Goal: Task Accomplishment & Management: Use online tool/utility

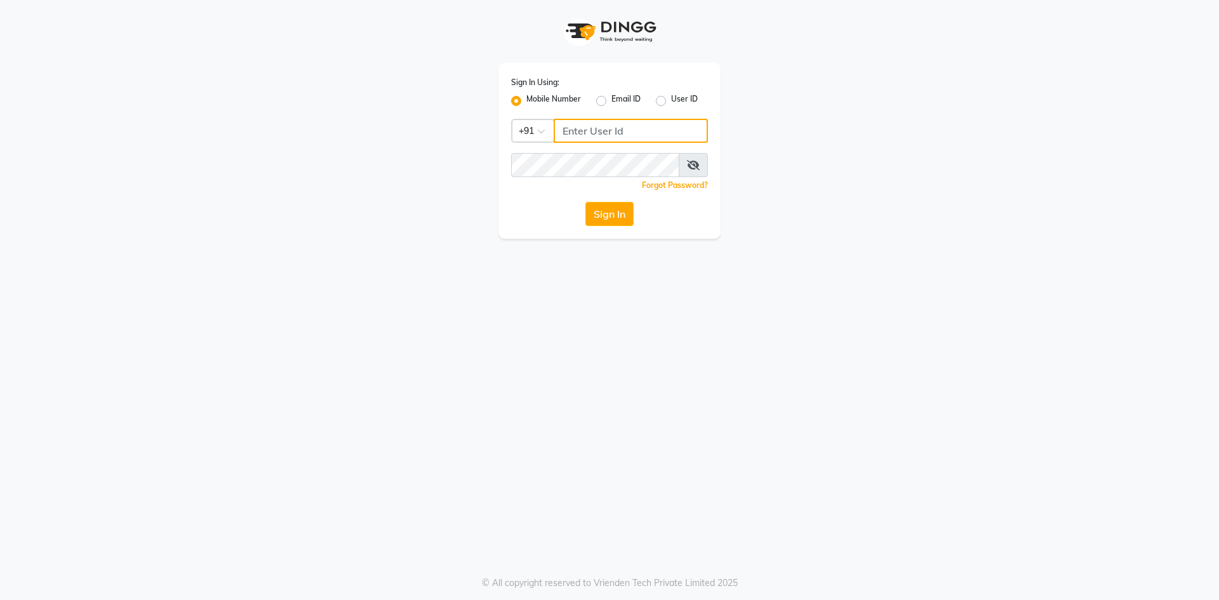
click at [598, 139] on input "Username" at bounding box center [631, 131] width 154 height 24
click at [653, 98] on div "Mobile Number Email ID User ID" at bounding box center [609, 100] width 197 height 15
click at [671, 98] on label "User ID" at bounding box center [684, 100] width 27 height 15
click at [671, 98] on input "User ID" at bounding box center [675, 97] width 8 height 8
radio input "true"
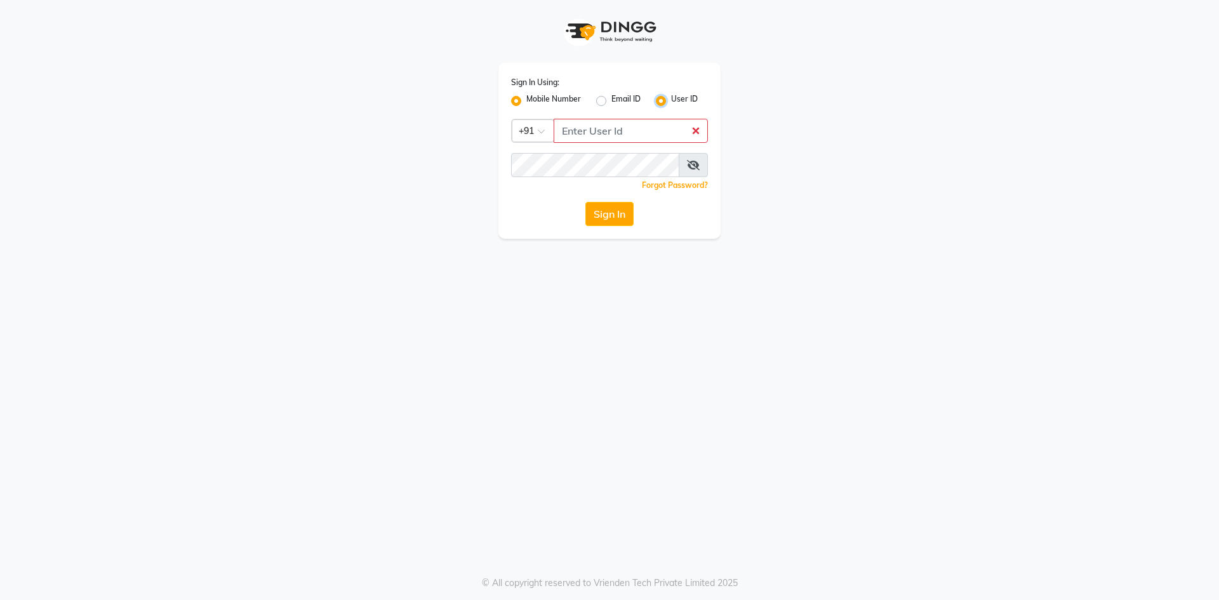
radio input "false"
click at [605, 137] on input "Username" at bounding box center [609, 131] width 197 height 24
type input "9422348584"
click at [699, 161] on icon at bounding box center [693, 165] width 13 height 10
click at [580, 215] on div "Sign In" at bounding box center [609, 214] width 197 height 24
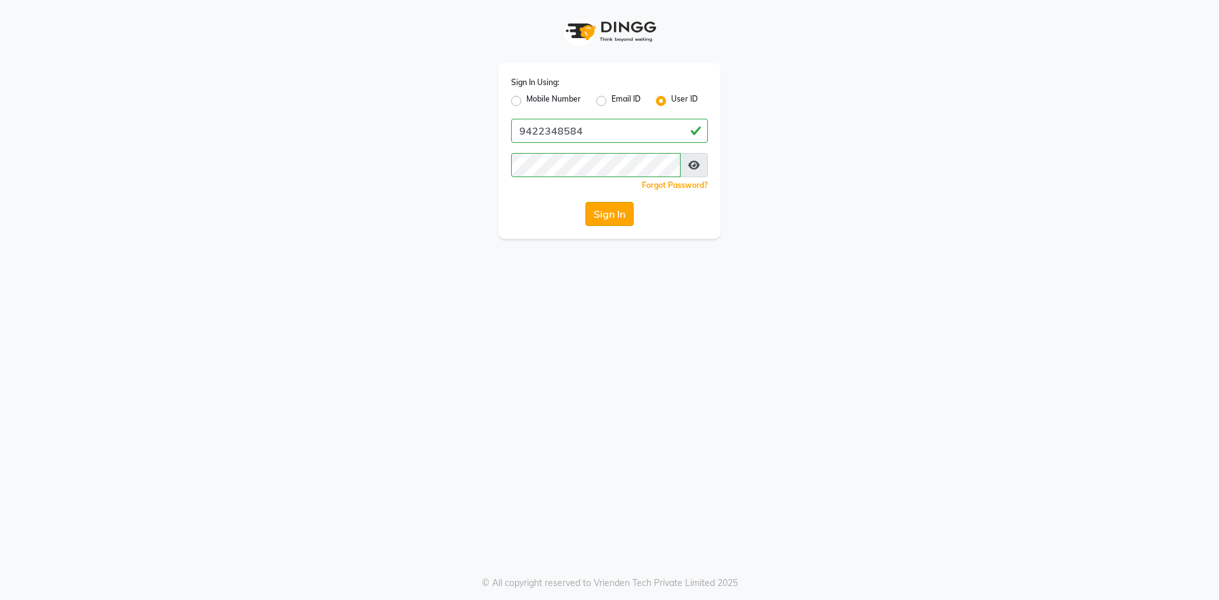
click at [593, 215] on button "Sign In" at bounding box center [610, 214] width 48 height 24
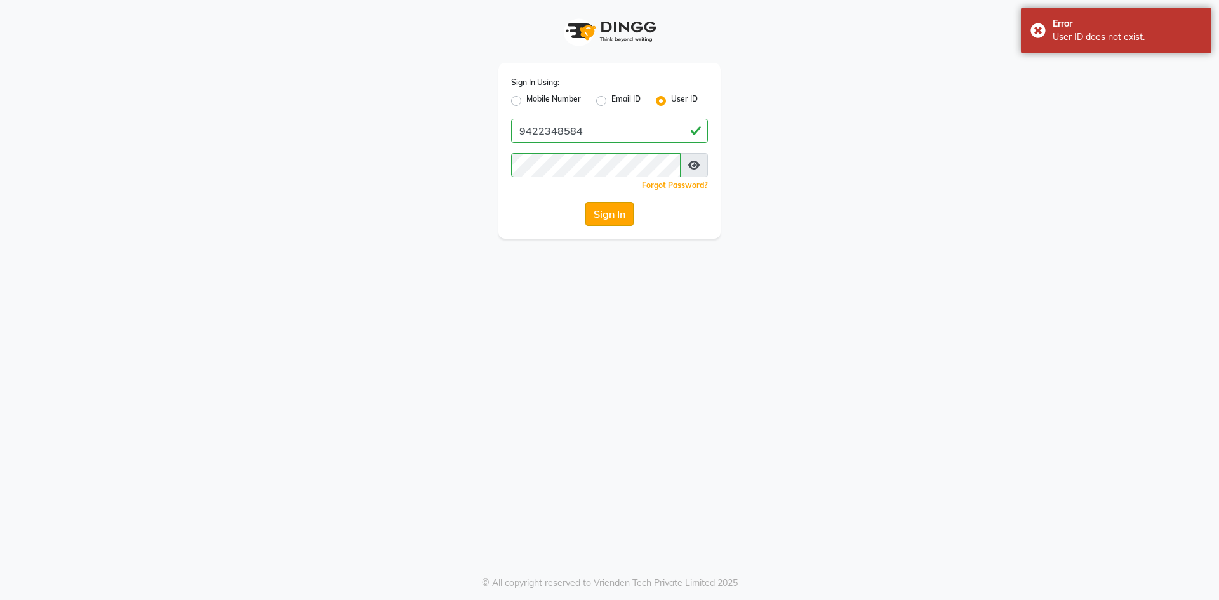
click at [597, 215] on button "Sign In" at bounding box center [610, 214] width 48 height 24
click at [568, 129] on input "9422348584" at bounding box center [609, 131] width 197 height 24
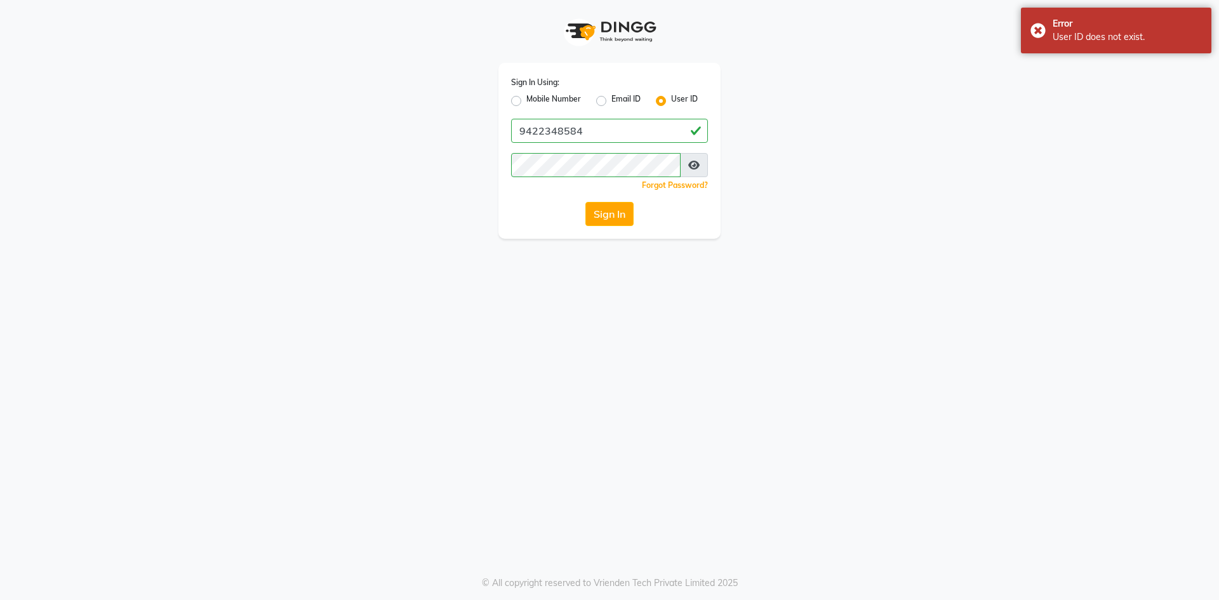
click at [526, 102] on label "Mobile Number" at bounding box center [553, 100] width 55 height 15
click at [526, 102] on input "Mobile Number" at bounding box center [530, 97] width 8 height 8
radio input "true"
radio input "false"
click at [586, 130] on input "Username" at bounding box center [631, 131] width 154 height 24
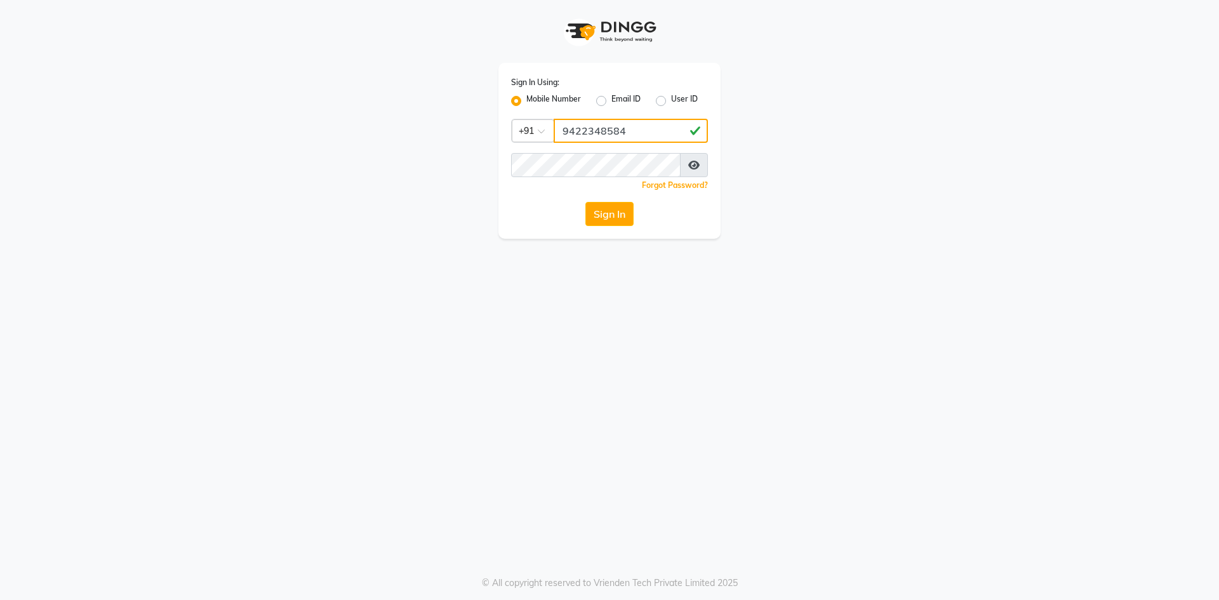
type input "9422348584"
click at [618, 218] on button "Sign In" at bounding box center [610, 214] width 48 height 24
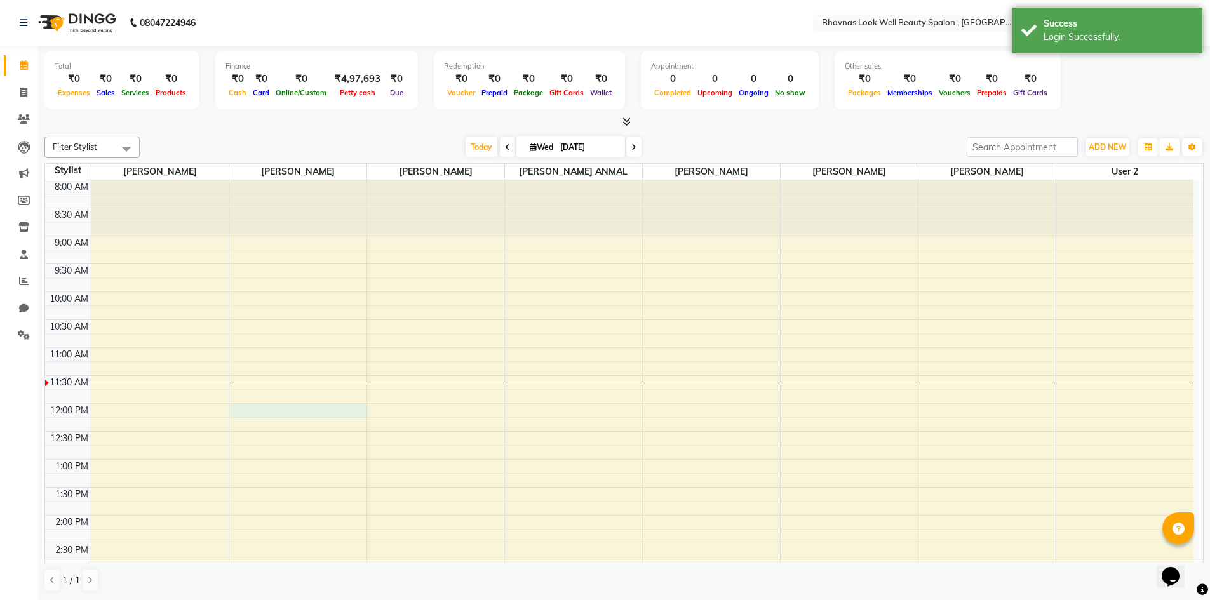
click at [271, 408] on div "8:00 AM 8:30 AM 9:00 AM 9:30 AM 10:00 AM 10:30 AM 11:00 AM 11:30 AM 12:00 PM 12…" at bounding box center [619, 543] width 1148 height 726
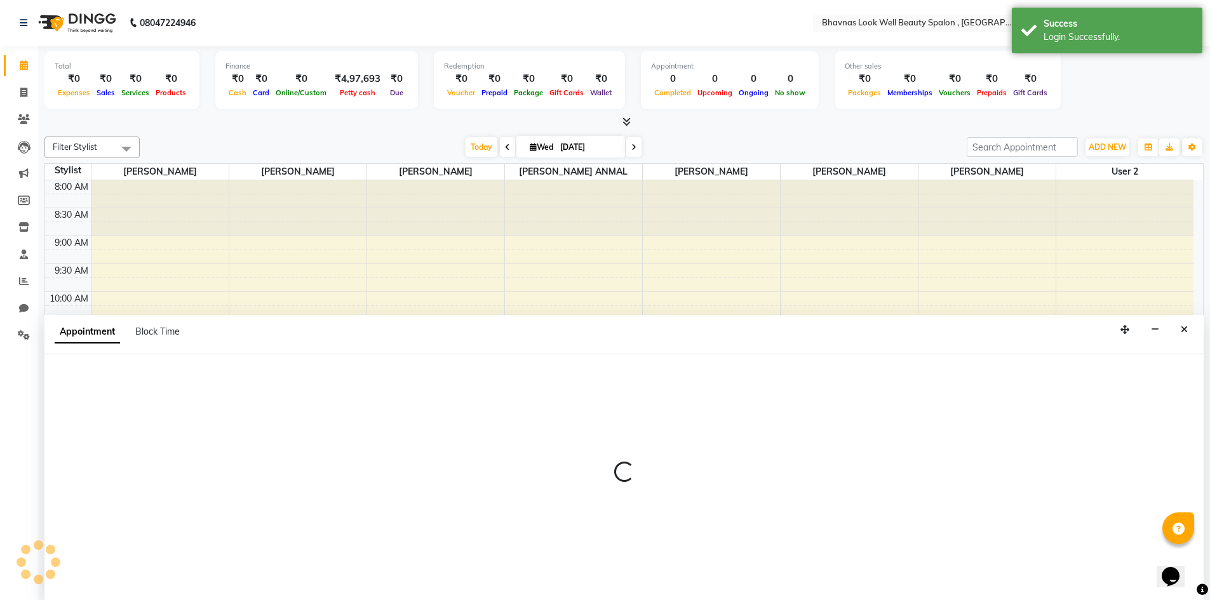
select select "46637"
select select "720"
select select "tentative"
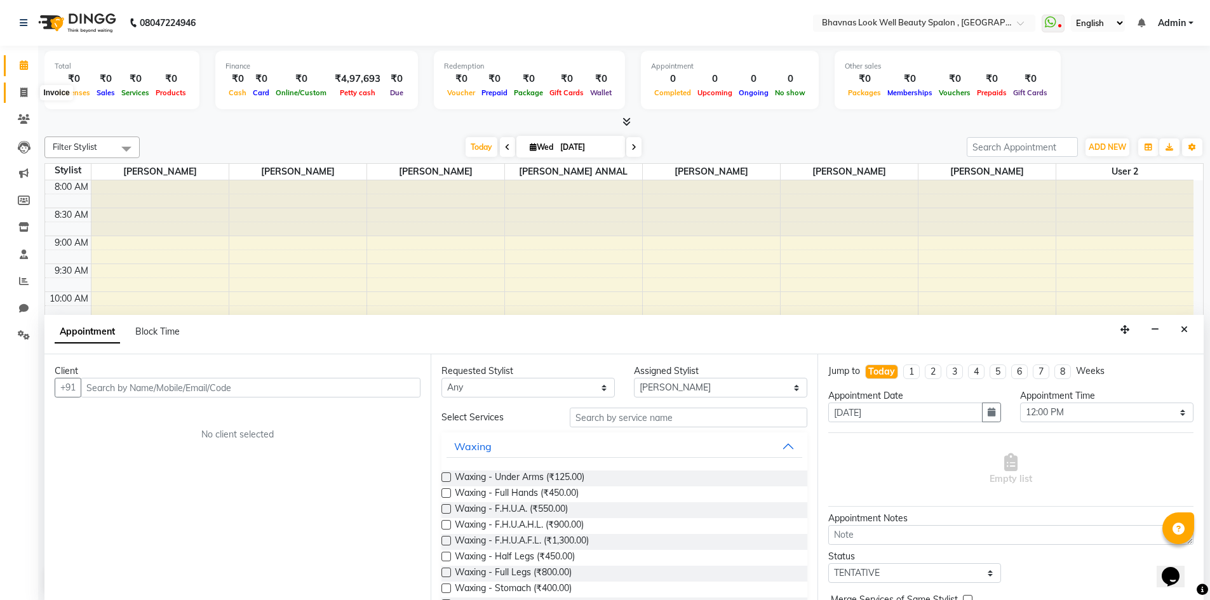
click at [23, 89] on icon at bounding box center [23, 93] width 7 height 10
select select "service"
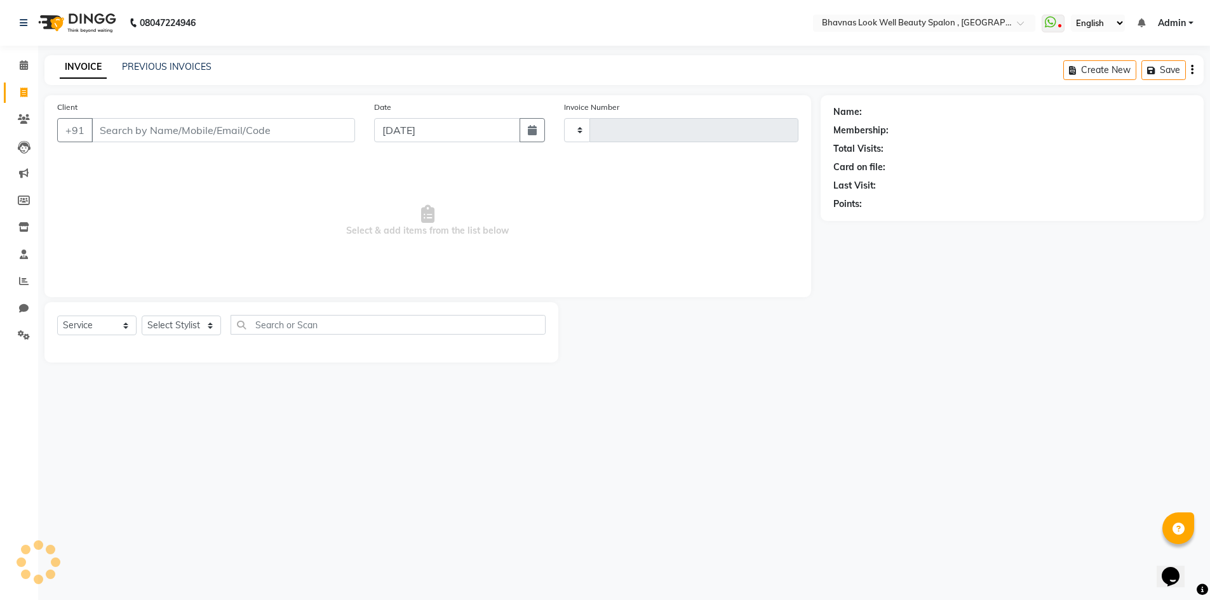
type input "0348"
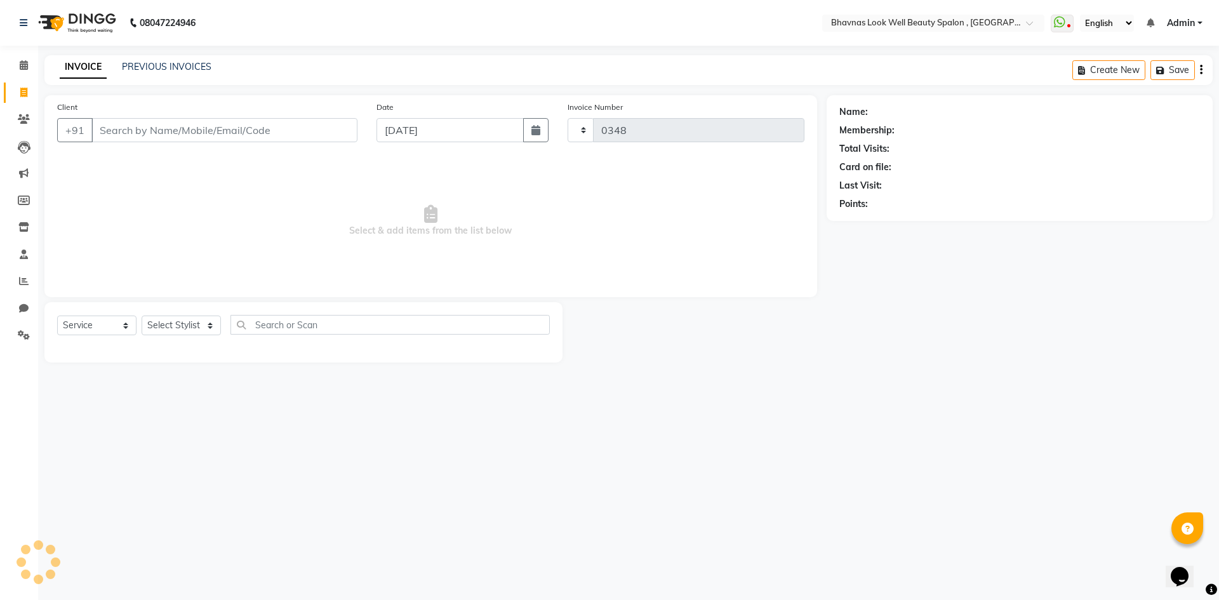
select select "6251"
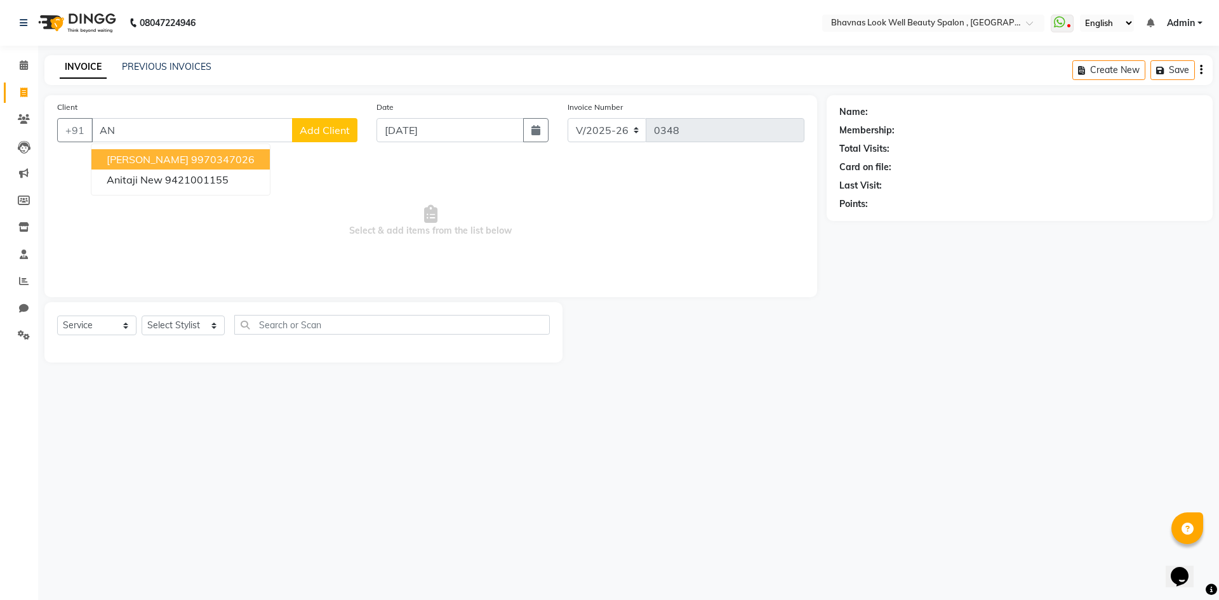
type input "A"
click at [222, 161] on ngb-highlight "8788881428" at bounding box center [223, 159] width 64 height 13
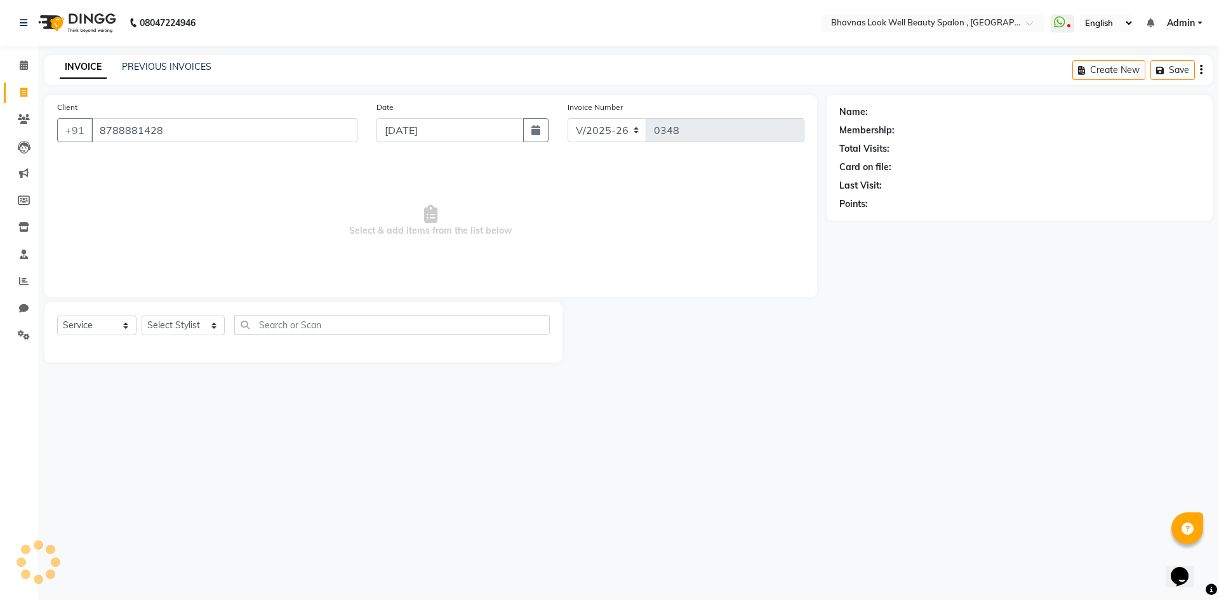
type input "8788881428"
click at [542, 134] on button "button" at bounding box center [535, 130] width 25 height 24
select select "9"
select select "2025"
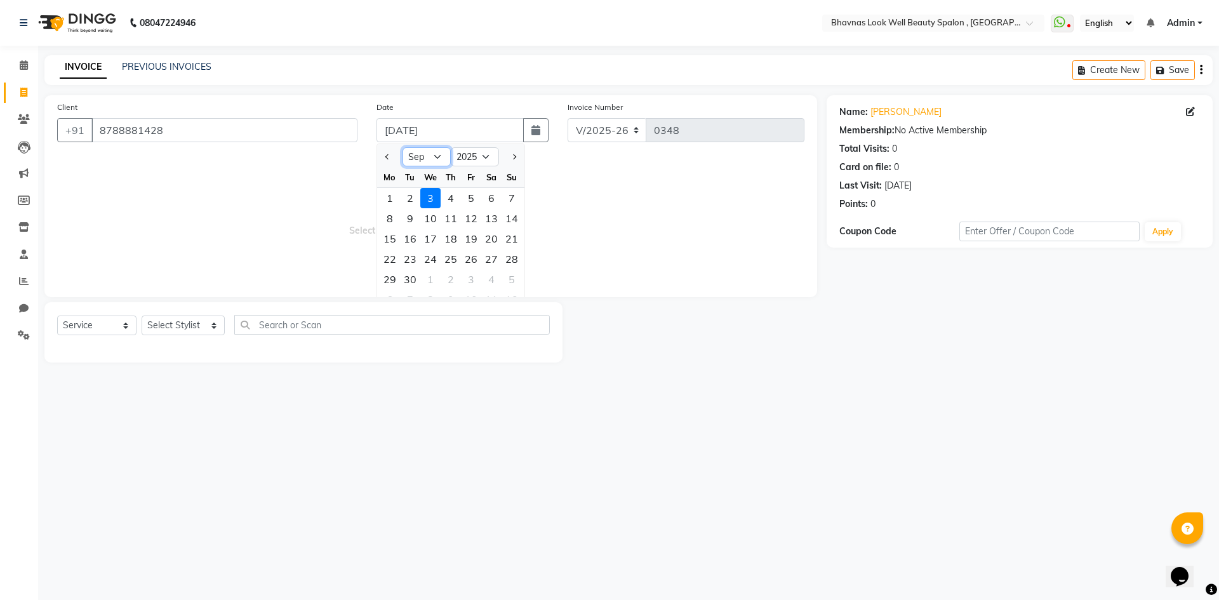
click at [427, 152] on select "Jan Feb Mar Apr May Jun Jul Aug Sep Oct Nov Dec" at bounding box center [427, 156] width 48 height 19
click at [403, 147] on select "Jan Feb Mar Apr May Jun Jul Aug Sep Oct Nov Dec" at bounding box center [427, 156] width 48 height 19
click at [436, 152] on select "Jan Feb Mar Apr May Jun Jul Aug Sep Oct Nov Dec" at bounding box center [427, 156] width 48 height 19
select select "5"
click at [403, 147] on select "Jan Feb Mar Apr May Jun Jul Aug Sep Oct Nov Dec" at bounding box center [427, 156] width 48 height 19
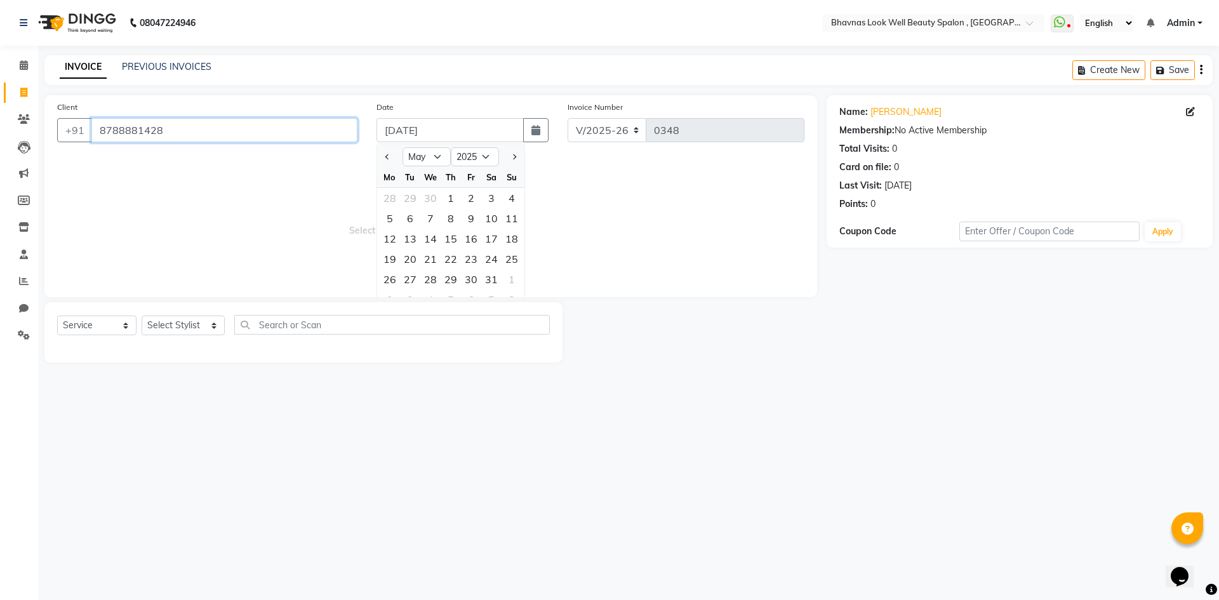
click at [356, 130] on input "8788881428" at bounding box center [224, 130] width 266 height 24
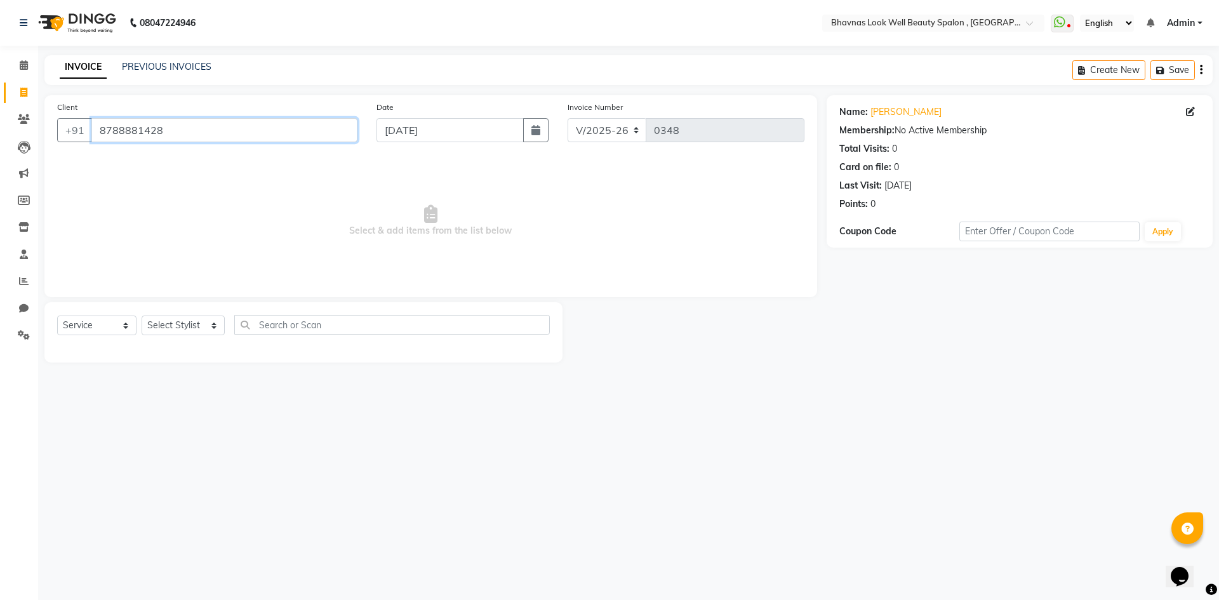
click at [352, 133] on input "8788881428" at bounding box center [224, 130] width 266 height 24
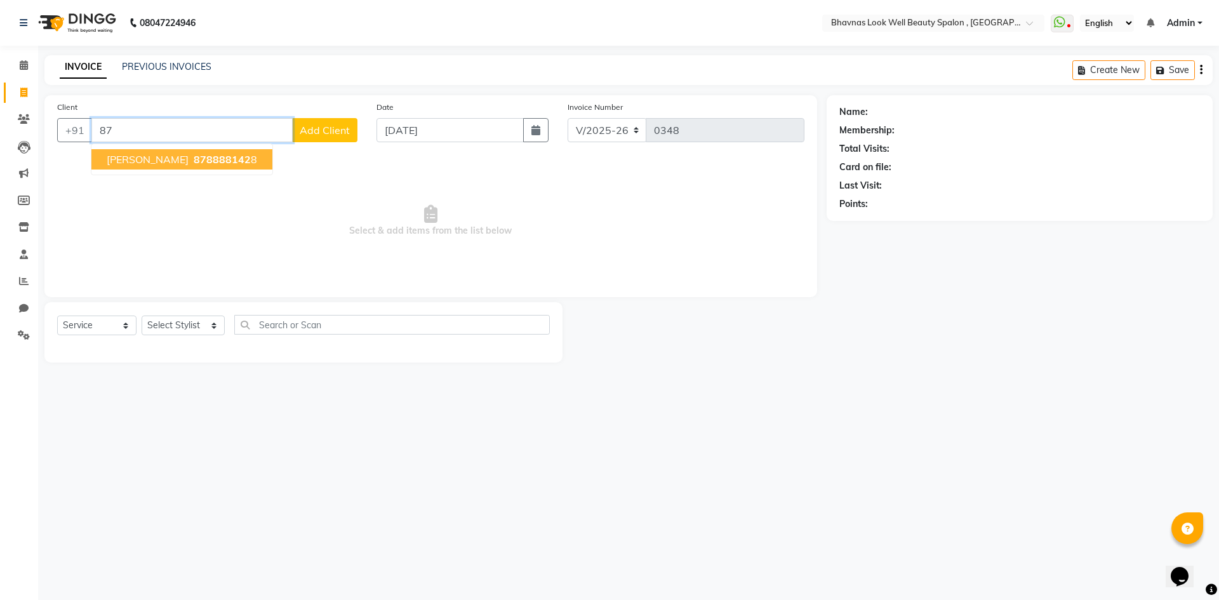
type input "8"
drag, startPoint x: 144, startPoint y: 134, endPoint x: 100, endPoint y: 135, distance: 43.8
click at [100, 135] on input "ASAMAJI" at bounding box center [191, 130] width 201 height 24
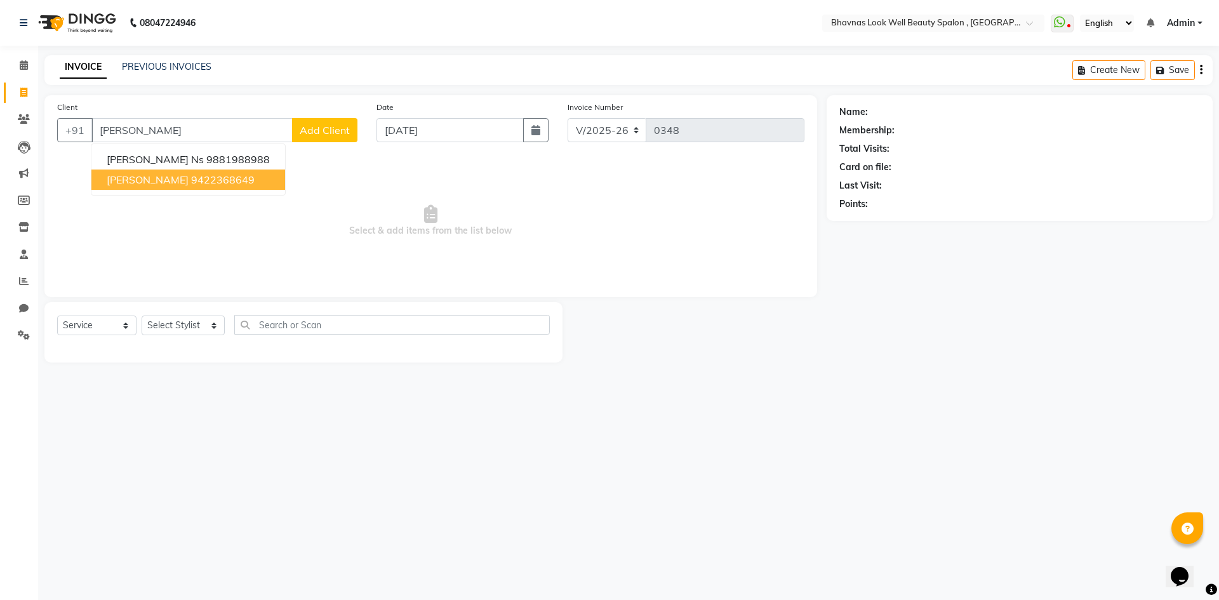
click at [258, 229] on span "Select & add items from the list below" at bounding box center [430, 220] width 747 height 127
drag, startPoint x: 173, startPoint y: 130, endPoint x: 18, endPoint y: 159, distance: 157.7
click at [18, 159] on app-home "08047224946 Select Location × Bhavnas Look Well Beauty Spalon , Market Yard Wha…" at bounding box center [609, 191] width 1219 height 382
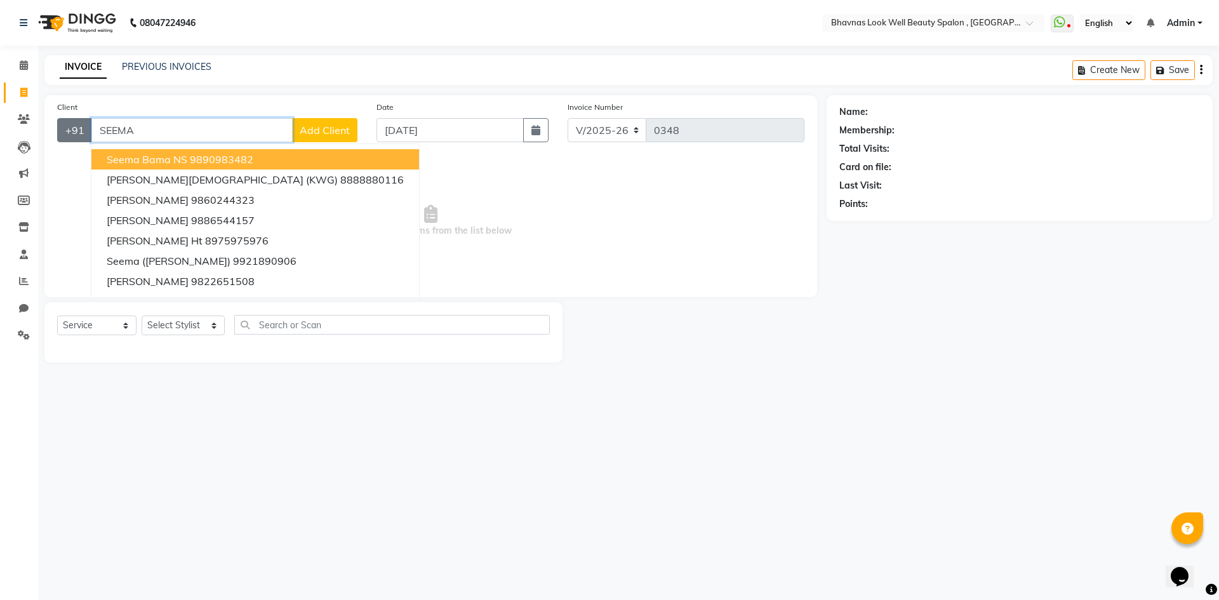
drag, startPoint x: 145, startPoint y: 130, endPoint x: 81, endPoint y: 126, distance: 63.6
click at [81, 126] on div "+91 SEEMA Seema Bama NS 9890983482 Seema Jain (KWG) 8888880116 SEEMA DHUMAL 986…" at bounding box center [207, 130] width 300 height 24
click at [137, 136] on input "SEEMA" at bounding box center [191, 130] width 201 height 24
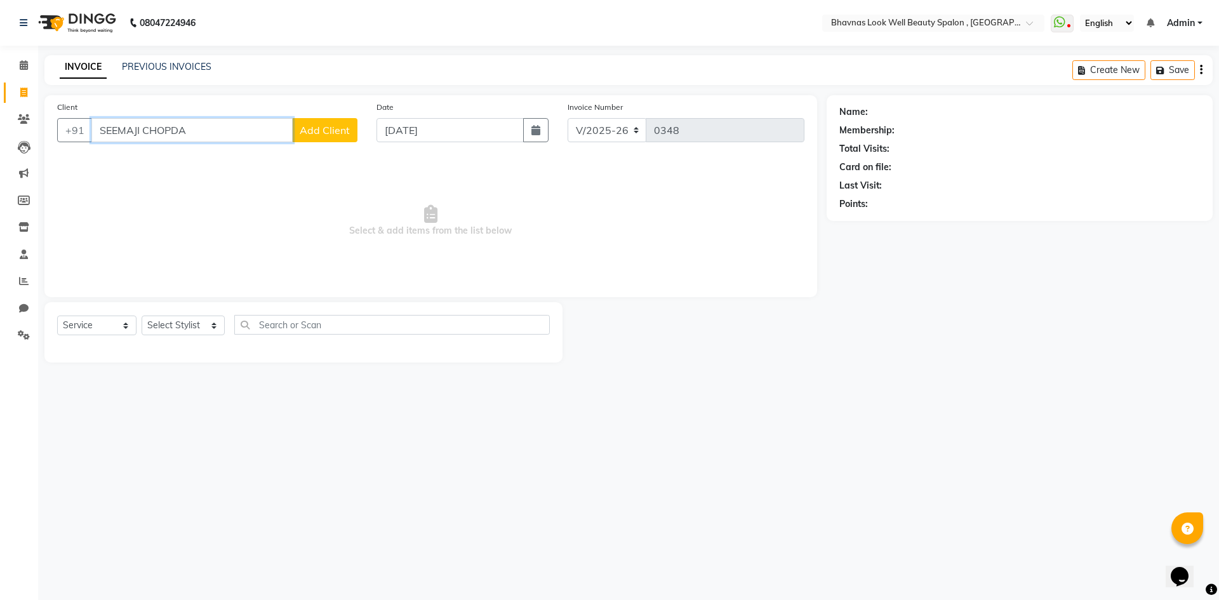
type input "SEEMAJI CHOPDA"
click at [225, 265] on span "Select & add items from the list below" at bounding box center [430, 220] width 747 height 127
select select "6251"
select select "service"
click at [151, 67] on link "PREVIOUS INVOICES" at bounding box center [167, 66] width 90 height 11
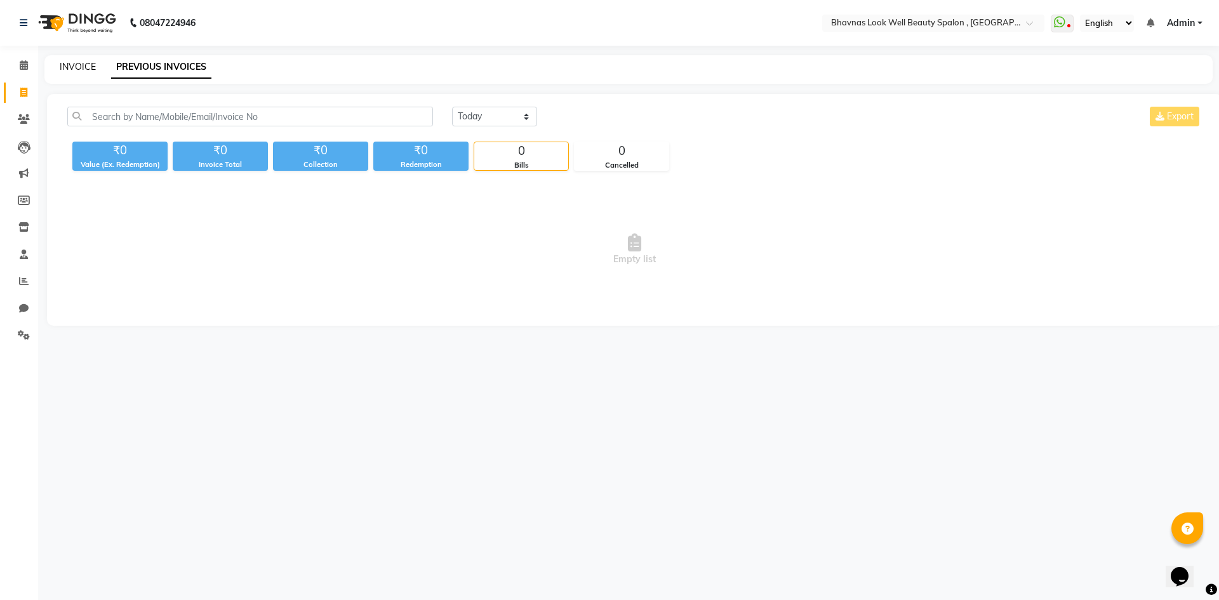
click at [64, 64] on link "INVOICE" at bounding box center [78, 66] width 36 height 11
select select "6251"
select select "service"
